Goal: Task Accomplishment & Management: Manage account settings

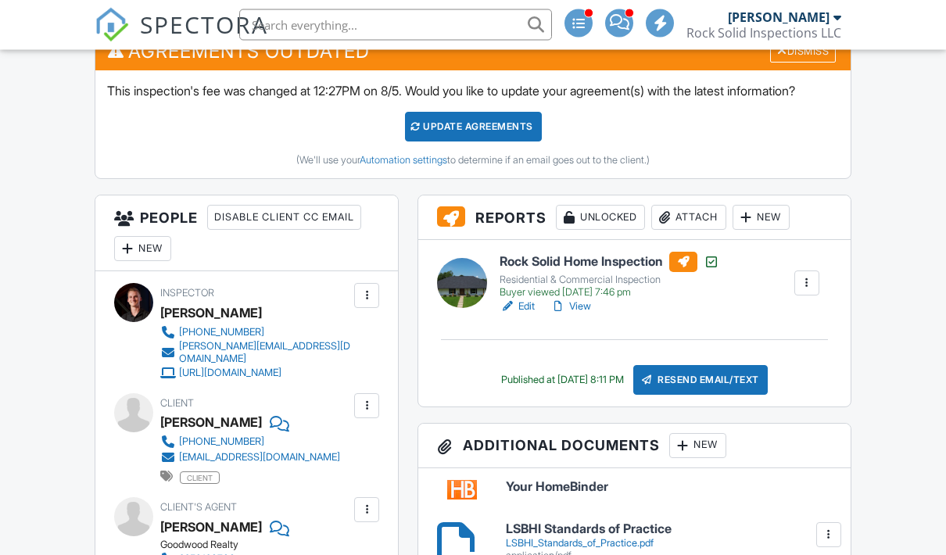
scroll to position [472, 0]
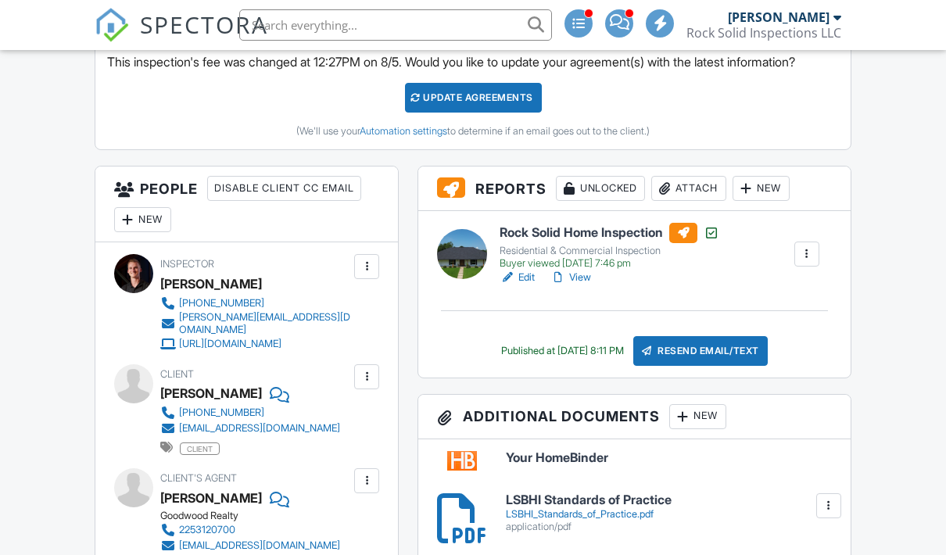
click at [803, 262] on div at bounding box center [807, 254] width 16 height 16
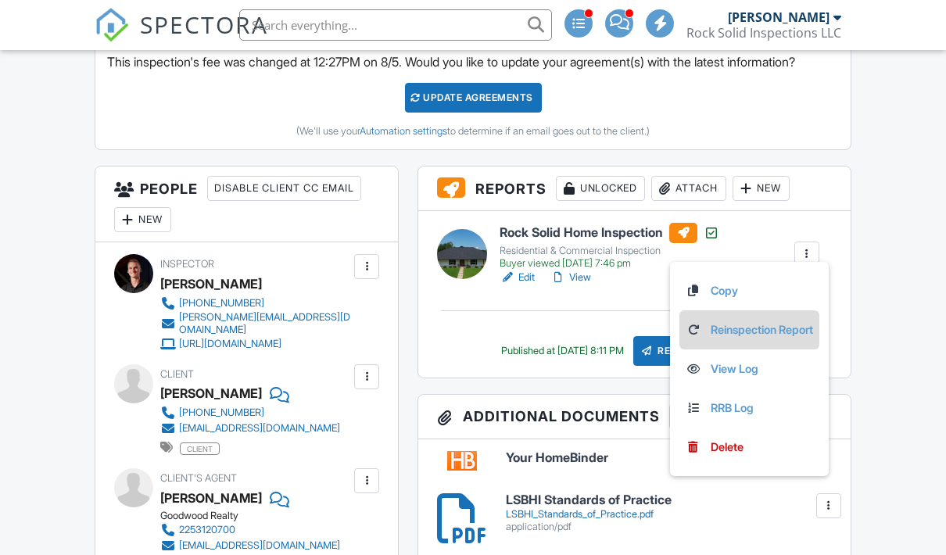
click at [786, 338] on link "Reinspection Report" at bounding box center [749, 329] width 127 height 17
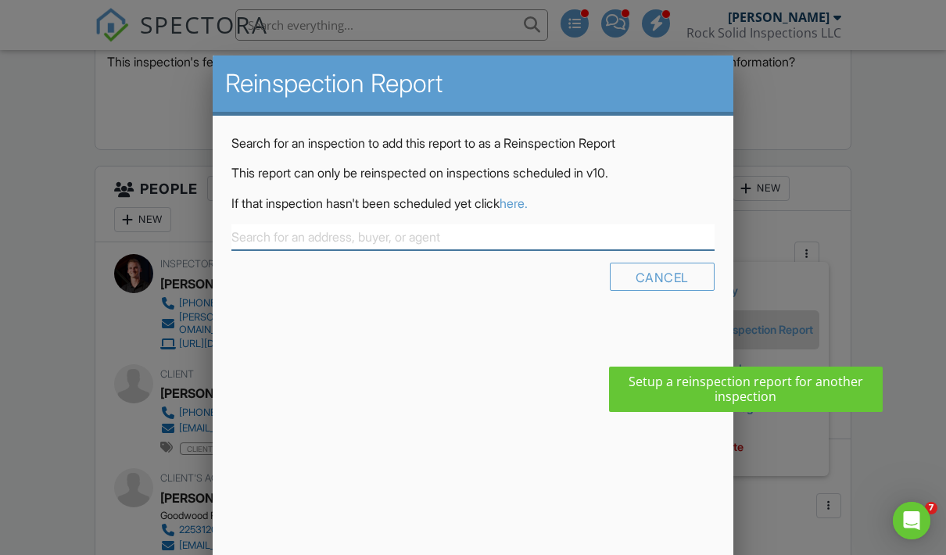
scroll to position [0, 0]
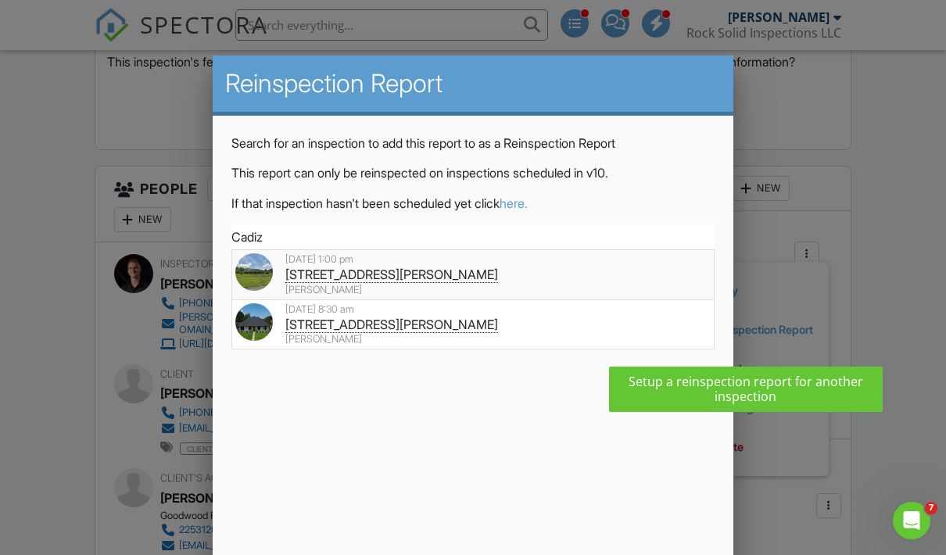
click at [522, 253] on div "08/27/2025 1:00 pm" at bounding box center [472, 259] width 475 height 13
type input "13611 Cadiz Dr, Baker, LA 70714"
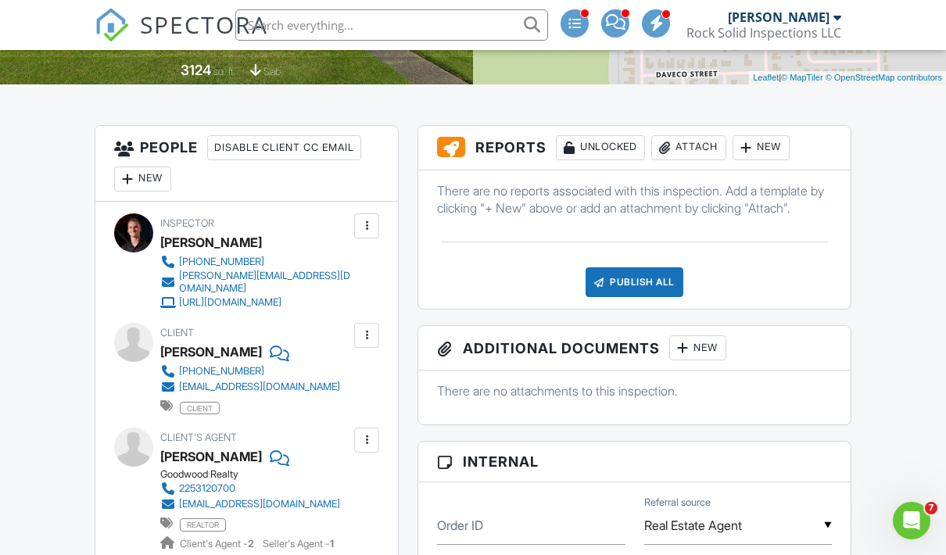
scroll to position [541, 0]
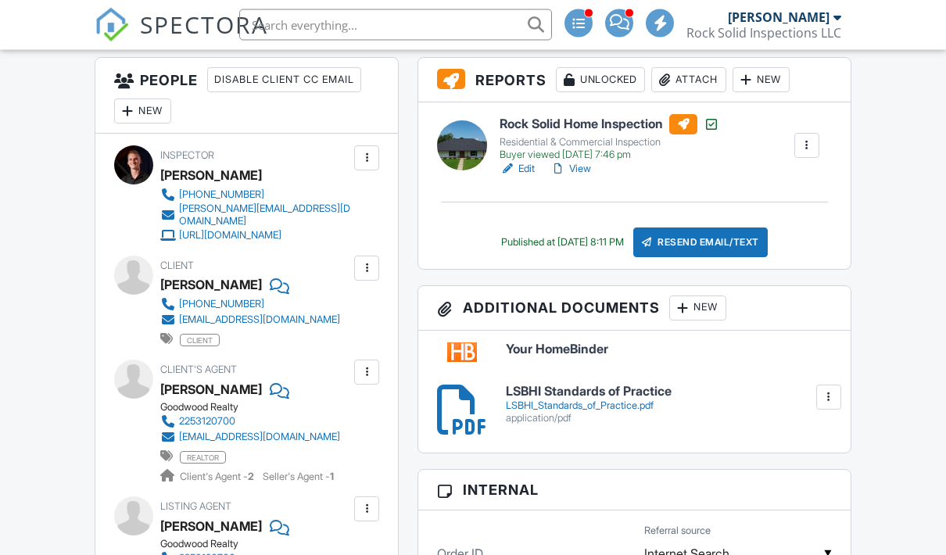
scroll to position [582, 0]
click at [811, 152] on div at bounding box center [807, 145] width 16 height 16
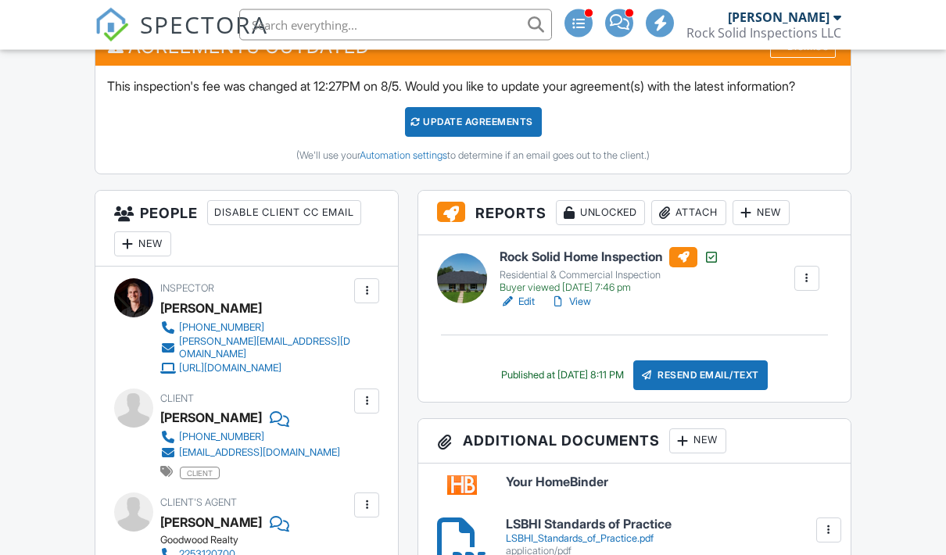
scroll to position [469, 0]
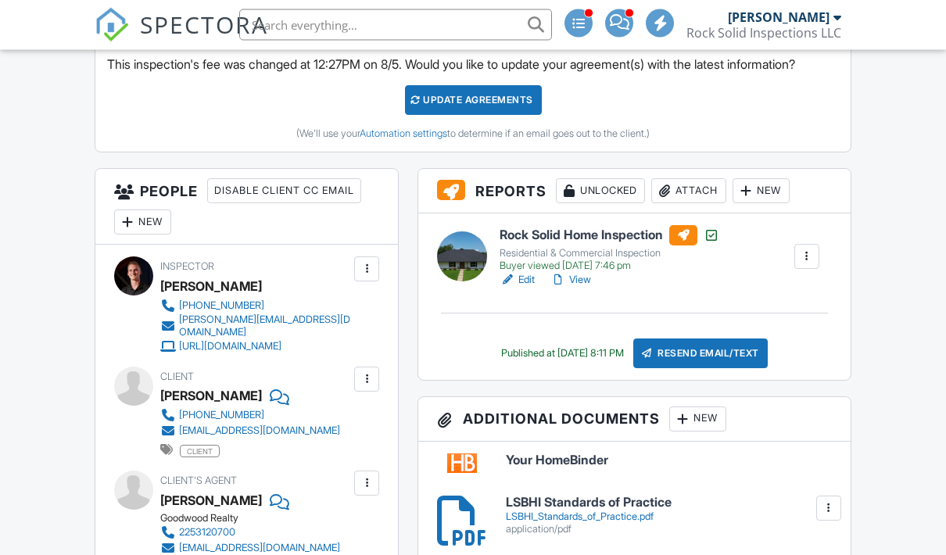
click at [583, 288] on link "View" at bounding box center [570, 281] width 41 height 16
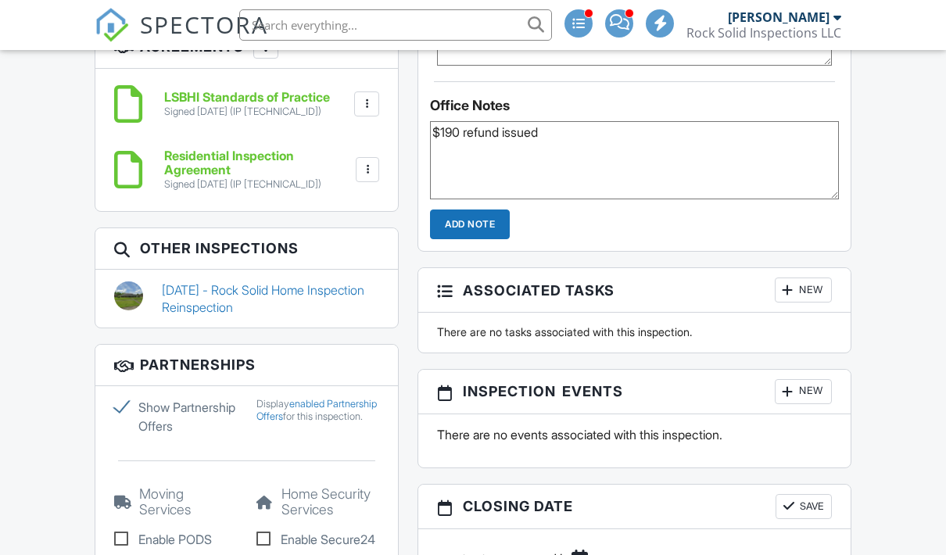
scroll to position [1570, 0]
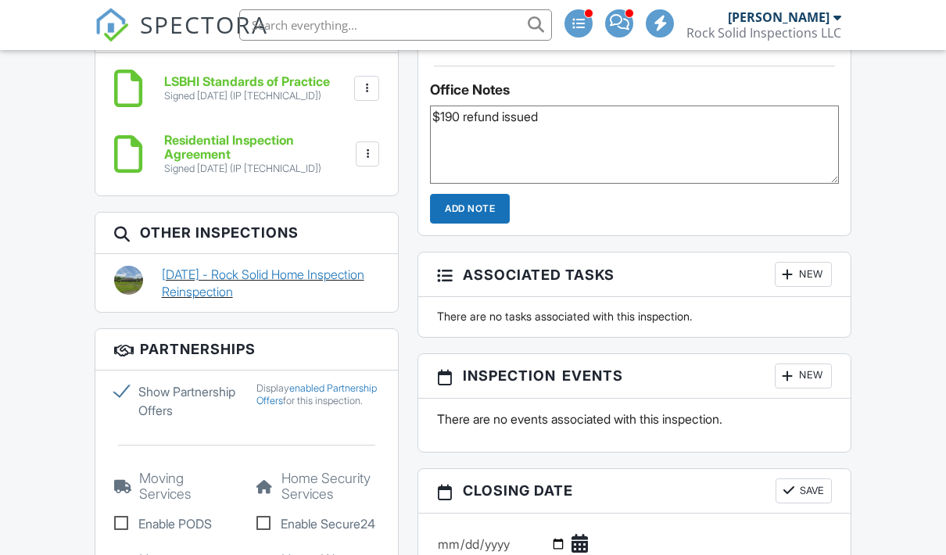
click at [290, 292] on link "08/27/2025 - Rock Solid Home Inspection Reinspection" at bounding box center [271, 283] width 218 height 35
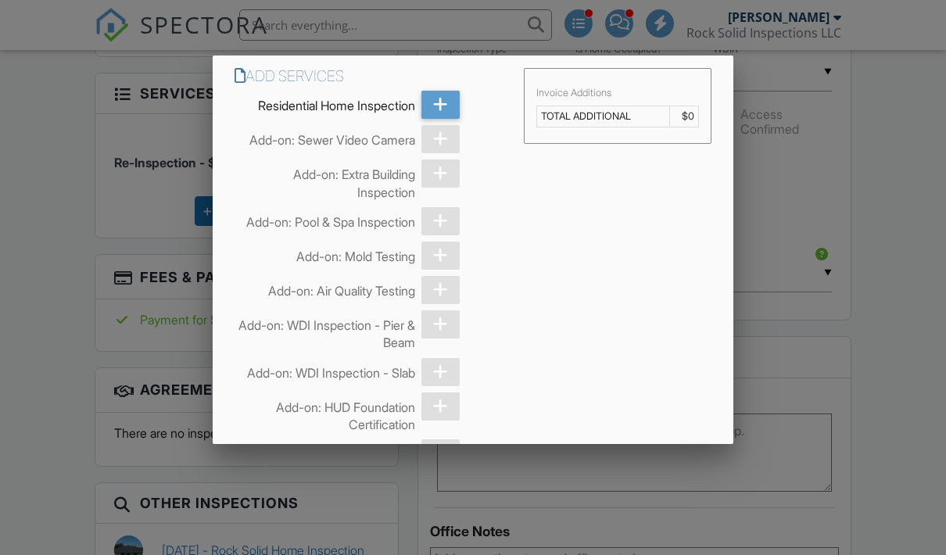
click at [439, 145] on div at bounding box center [440, 139] width 39 height 28
click at [446, 131] on div at bounding box center [440, 139] width 39 height 28
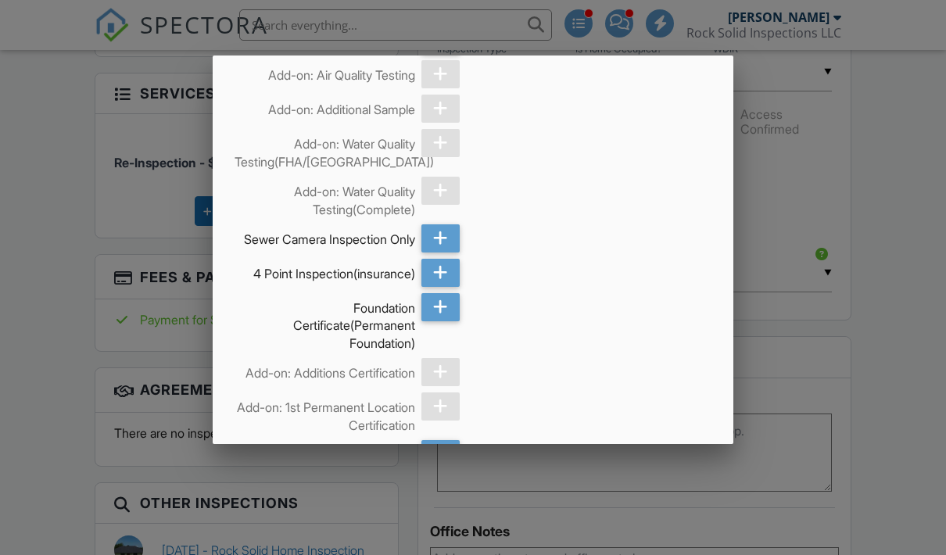
scroll to position [786, 0]
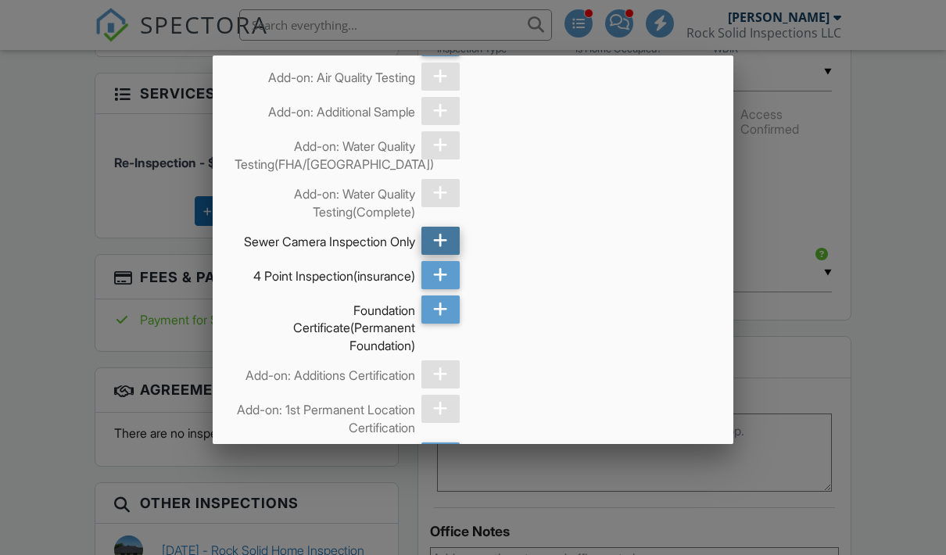
click at [450, 249] on div at bounding box center [440, 241] width 39 height 28
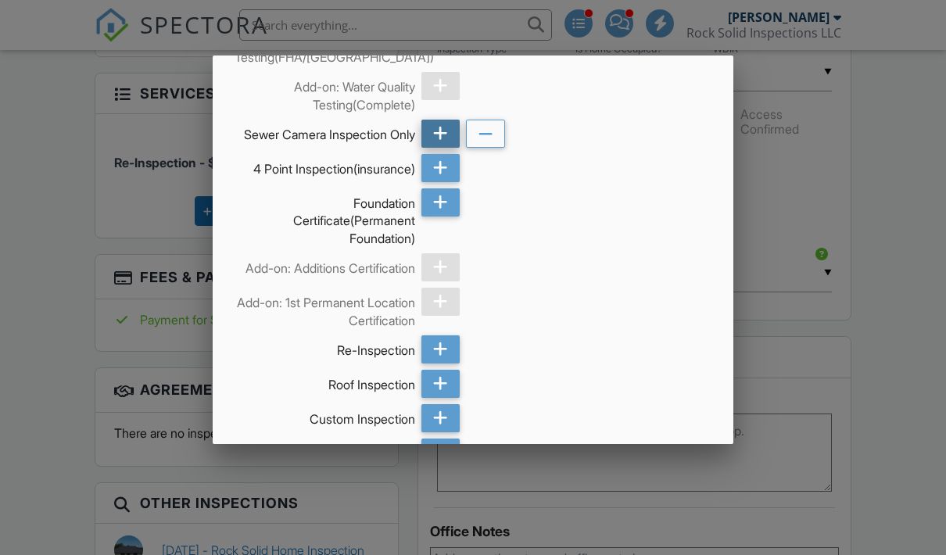
scroll to position [871, 0]
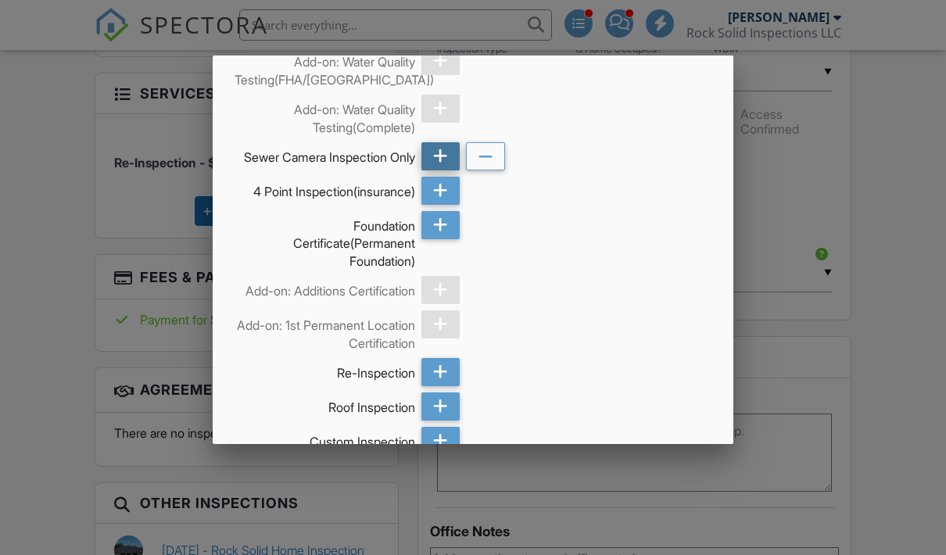
click at [435, 166] on icon at bounding box center [440, 156] width 15 height 28
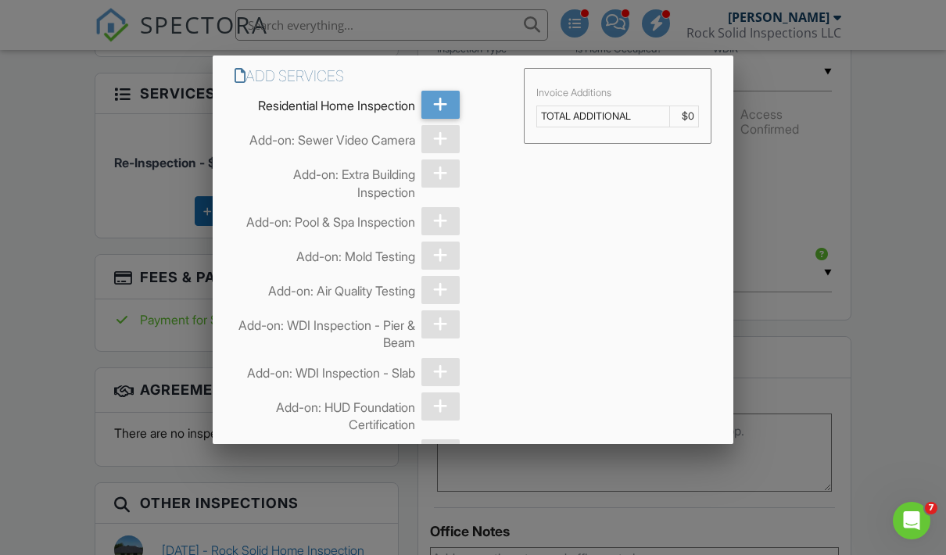
scroll to position [0, 0]
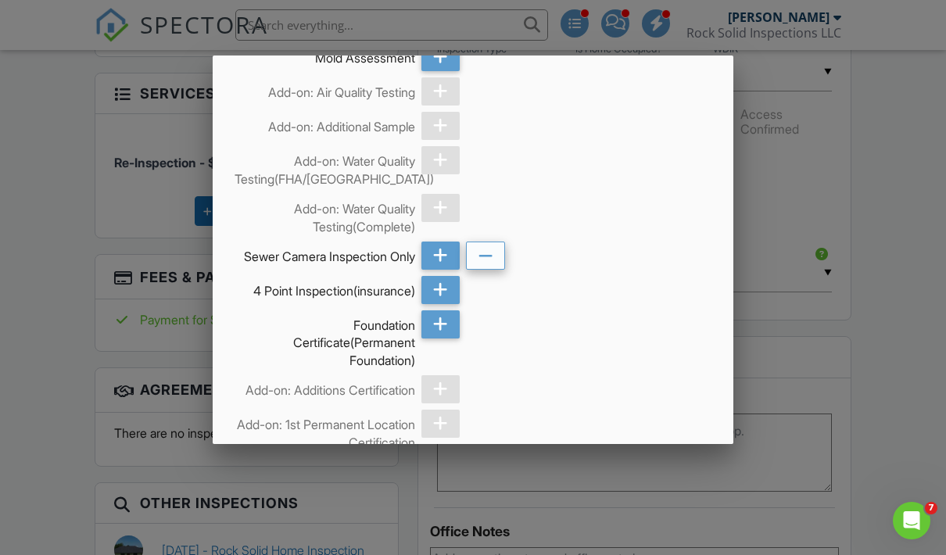
click at [485, 270] on icon at bounding box center [485, 256] width 15 height 28
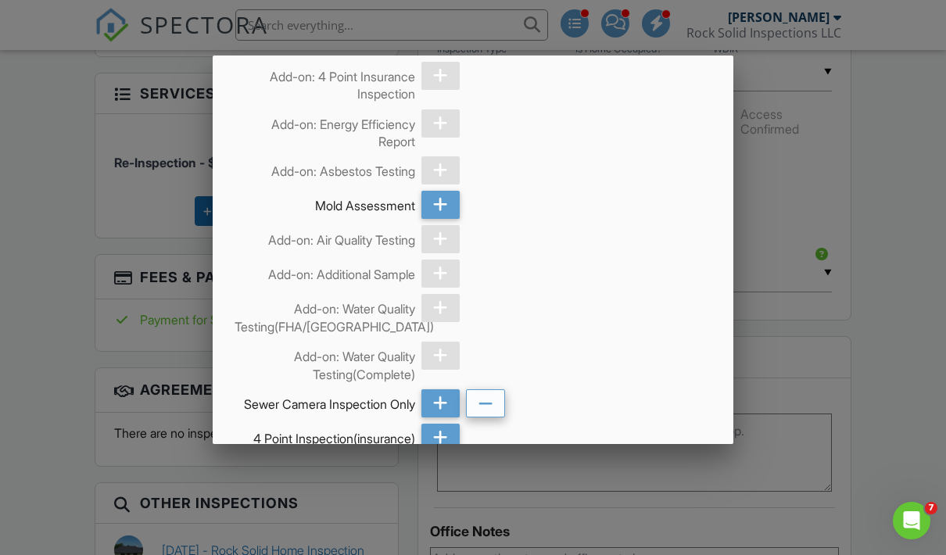
scroll to position [844, 0]
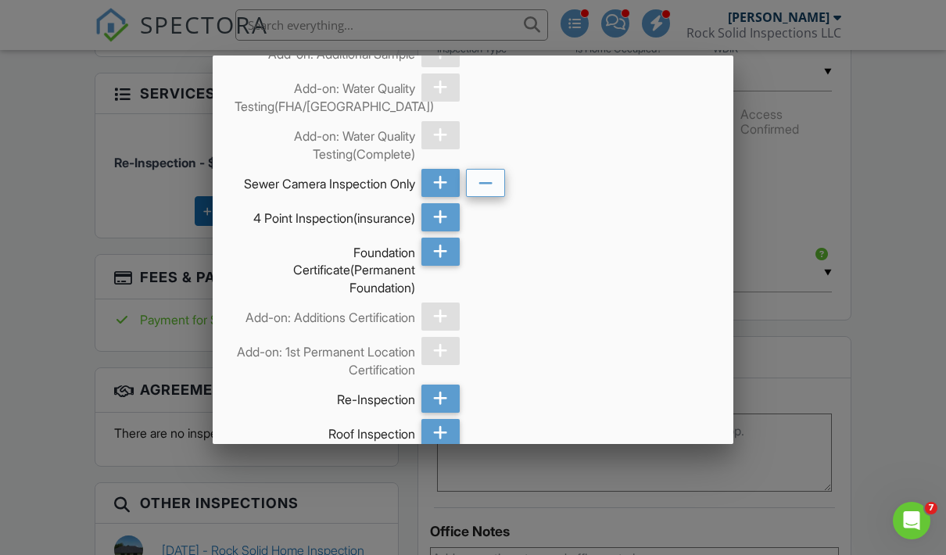
click at [496, 184] on div at bounding box center [485, 183] width 39 height 28
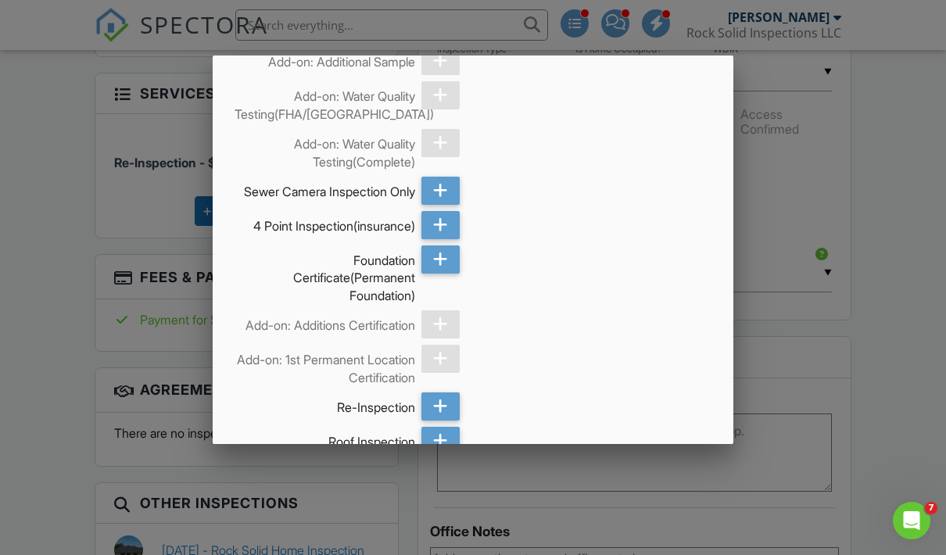
scroll to position [857, 0]
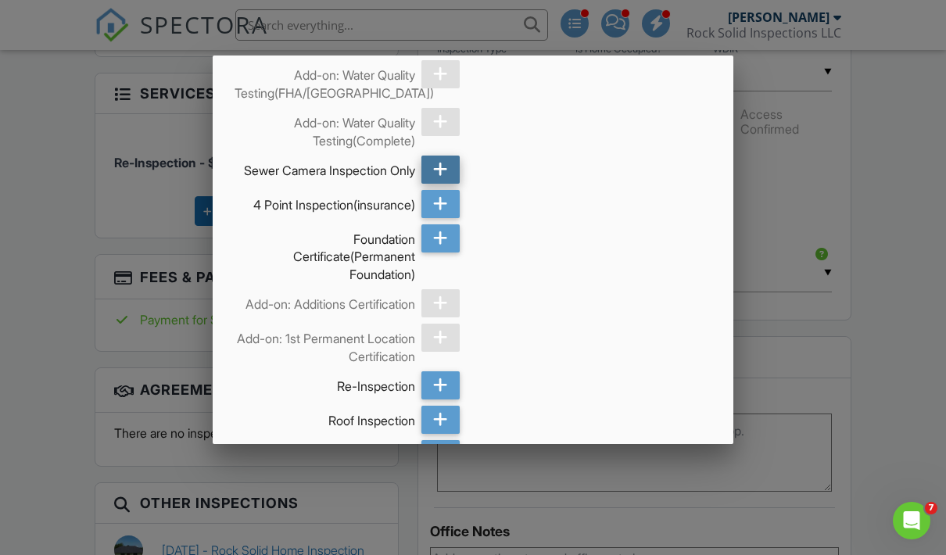
click at [434, 177] on icon at bounding box center [440, 170] width 15 height 28
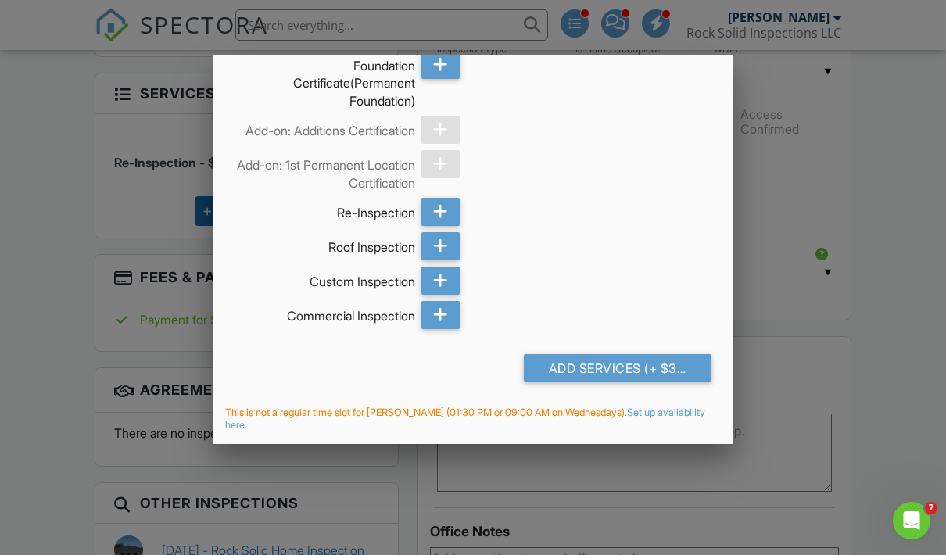
scroll to position [1061, 0]
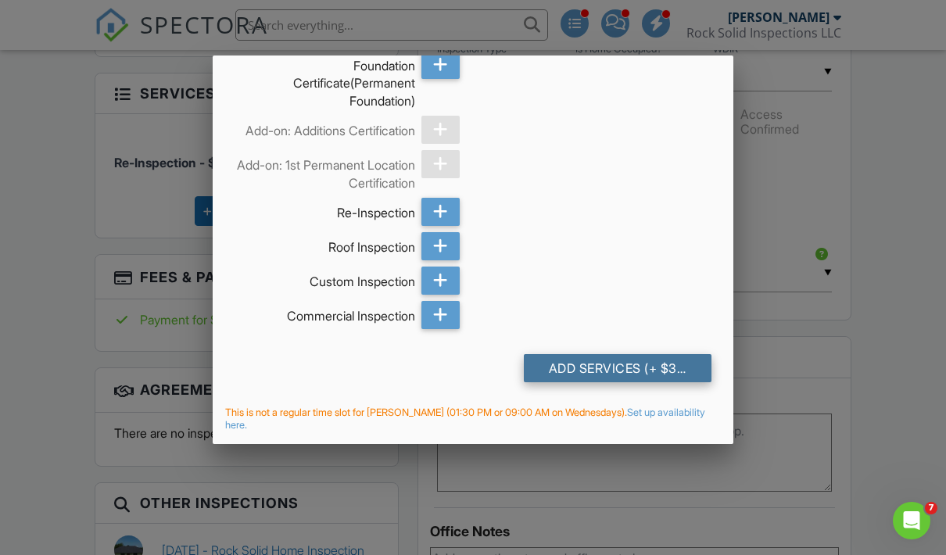
click at [607, 373] on div "Add Services (+ $350.0)" at bounding box center [618, 368] width 188 height 28
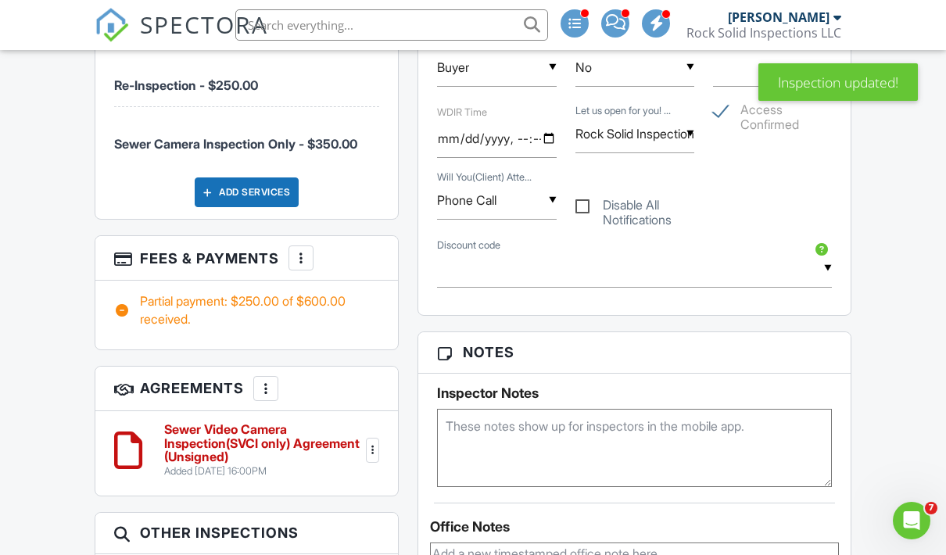
click at [297, 264] on div at bounding box center [301, 258] width 16 height 16
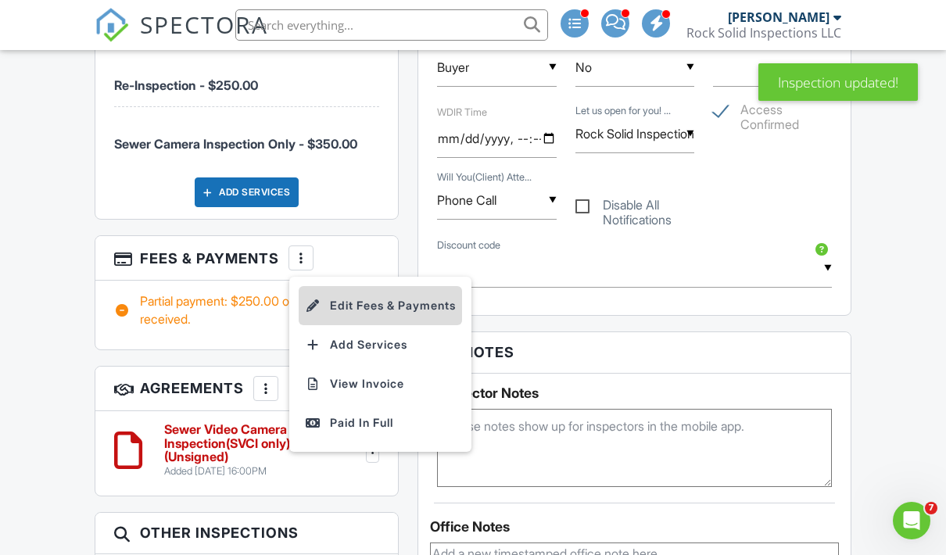
click at [404, 313] on li "Edit Fees & Payments" at bounding box center [380, 305] width 163 height 39
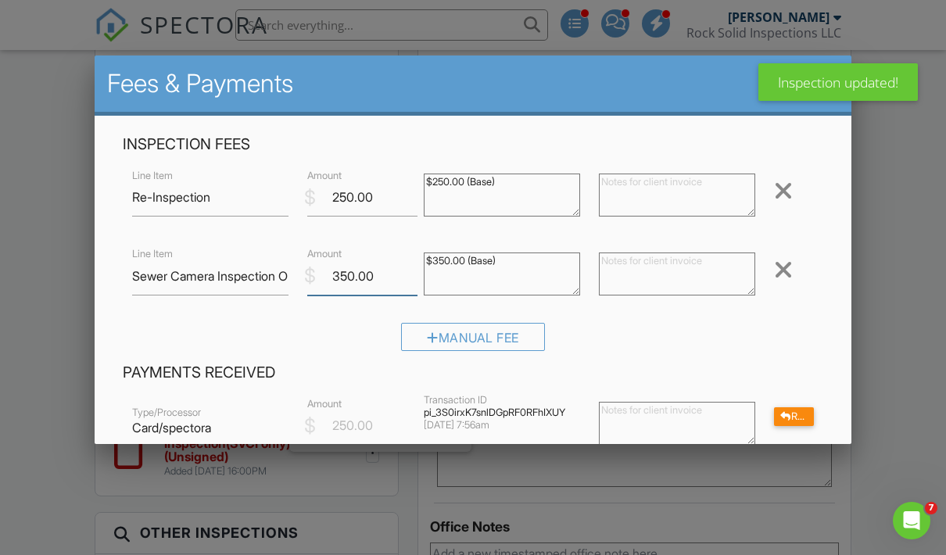
click at [389, 285] on input "350.00" at bounding box center [362, 276] width 110 height 38
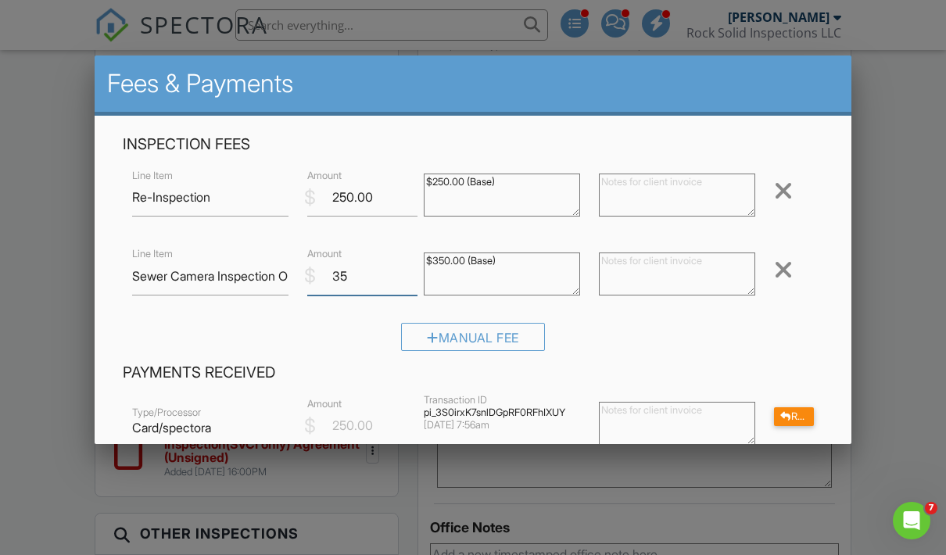
type input "3"
type input "190.00"
click at [551, 278] on textarea "$350.00 (Base)" at bounding box center [502, 273] width 156 height 43
type textarea "$"
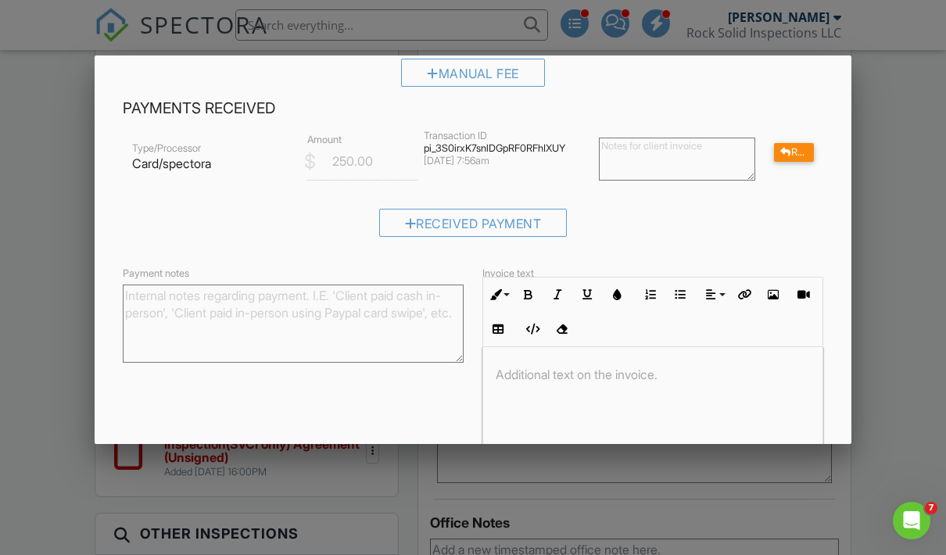
scroll to position [264, 0]
type textarea "$190.00 Base"
click at [813, 493] on input "Save" at bounding box center [791, 494] width 83 height 28
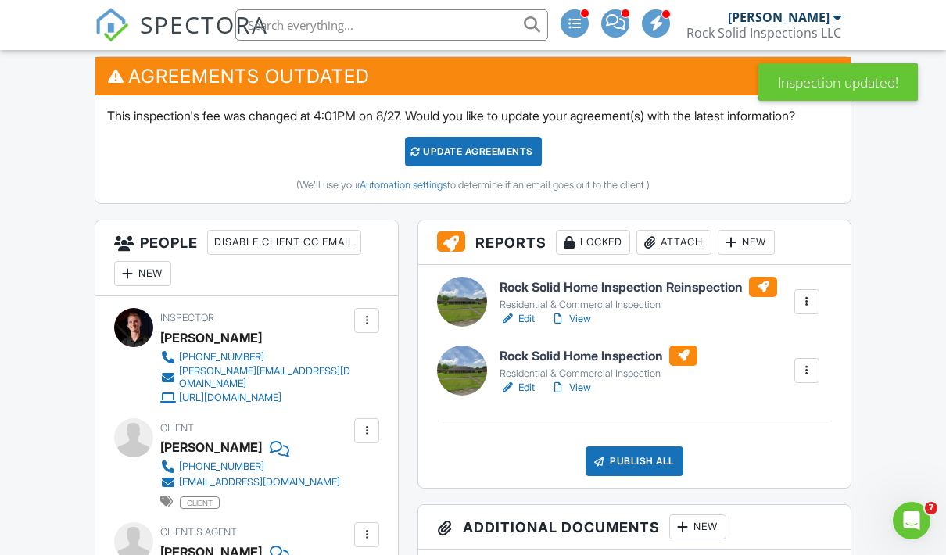
scroll to position [445, 0]
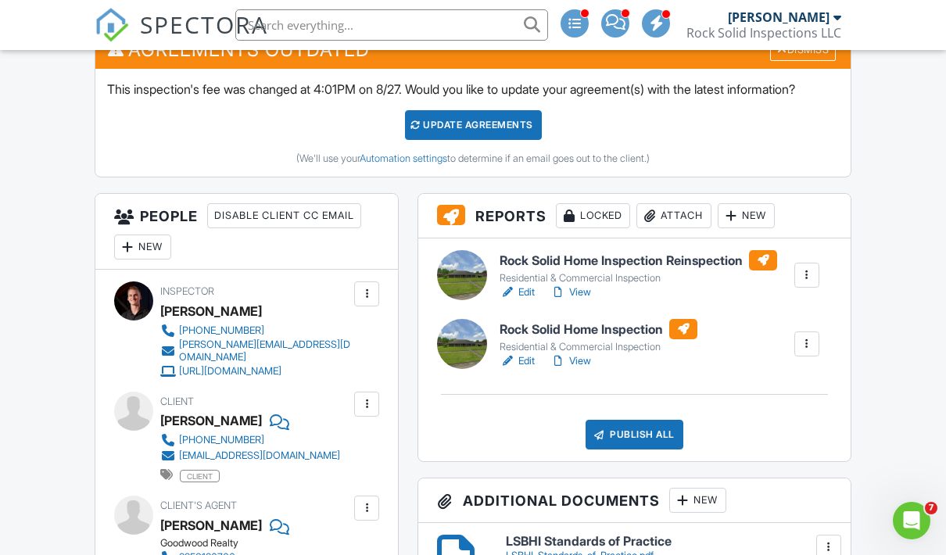
click at [813, 352] on div at bounding box center [807, 344] width 16 height 16
click at [744, 474] on link "Delete" at bounding box center [772, 464] width 82 height 17
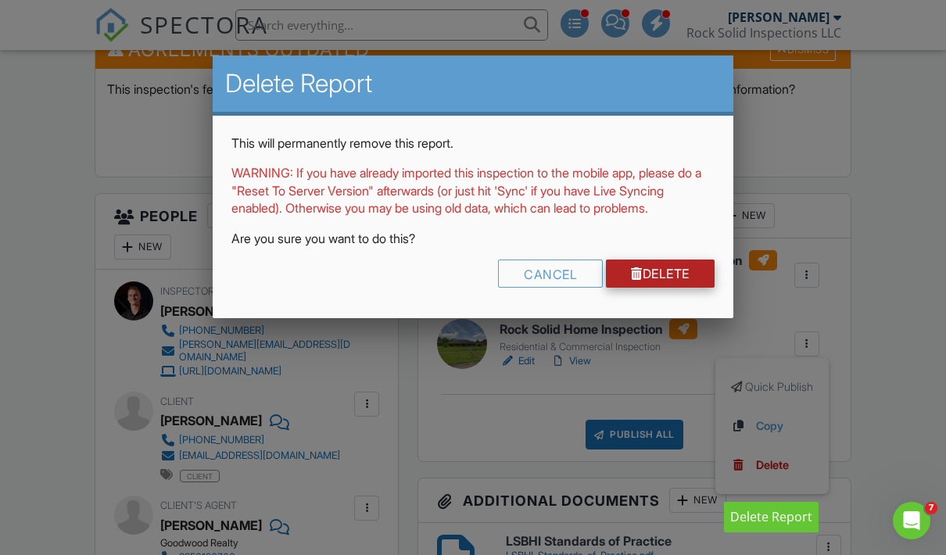
click at [691, 280] on link "Delete" at bounding box center [660, 274] width 109 height 28
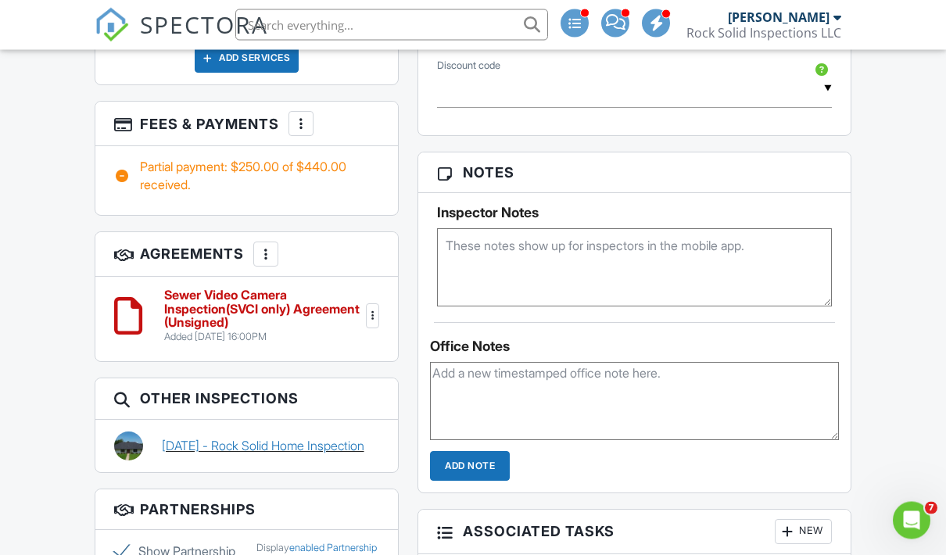
scroll to position [1287, 0]
click at [204, 449] on link "[DATE] - Rock Solid Home Inspection" at bounding box center [263, 445] width 202 height 17
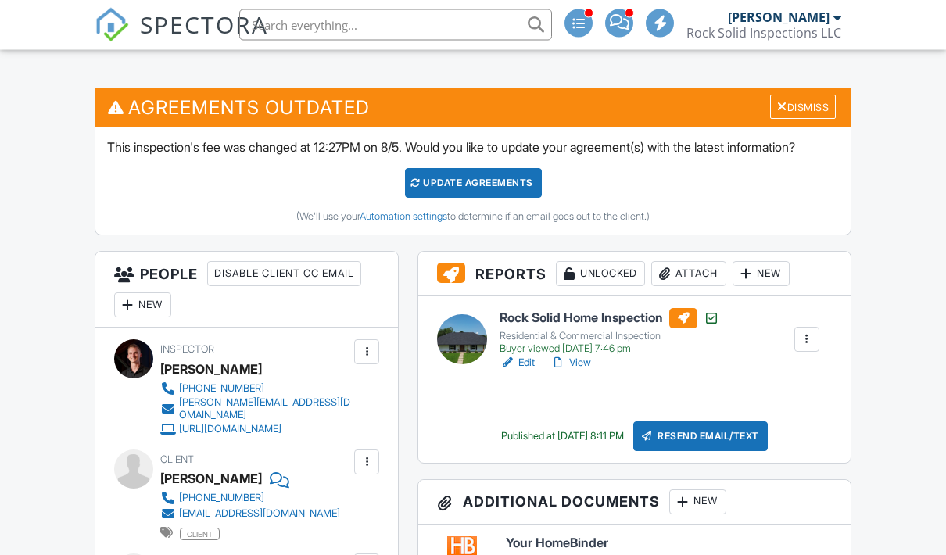
scroll to position [387, 0]
click at [582, 371] on link "View" at bounding box center [570, 363] width 41 height 16
